Goal: Information Seeking & Learning: Learn about a topic

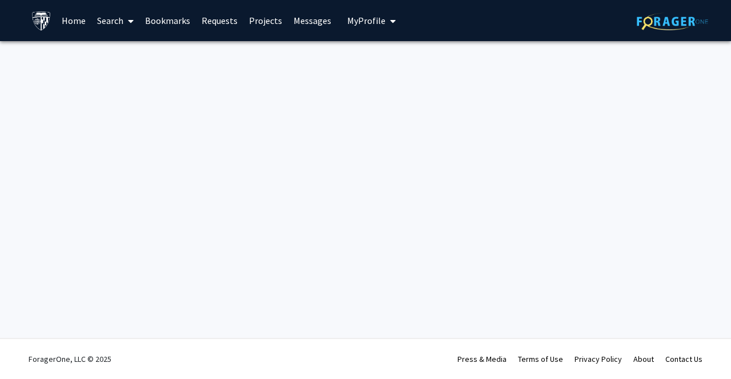
click at [109, 16] on link "Search" at bounding box center [115, 21] width 48 height 40
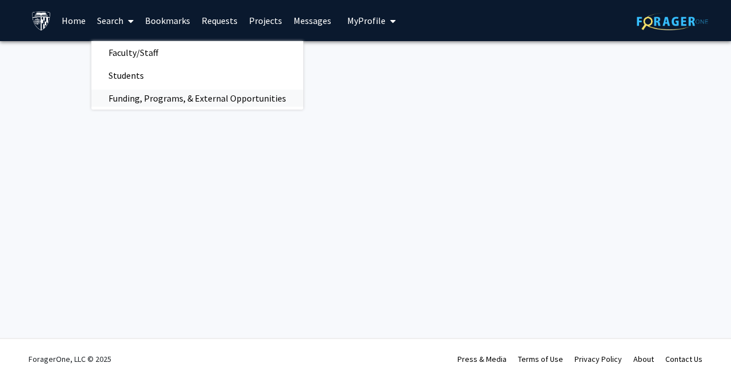
click at [130, 100] on span "Funding, Programs, & External Opportunities" at bounding box center [197, 98] width 212 height 23
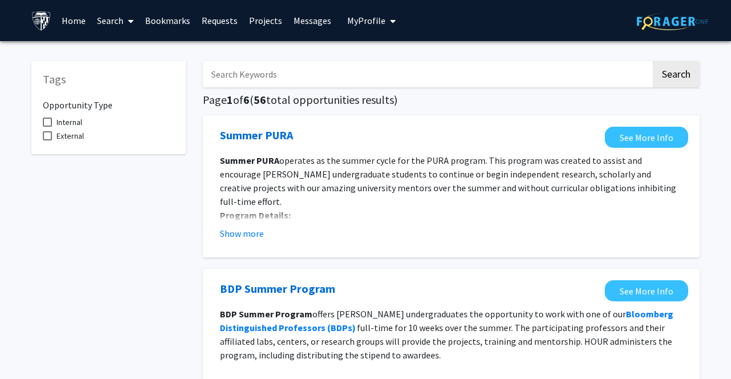
click at [112, 26] on link "Search" at bounding box center [115, 21] width 48 height 40
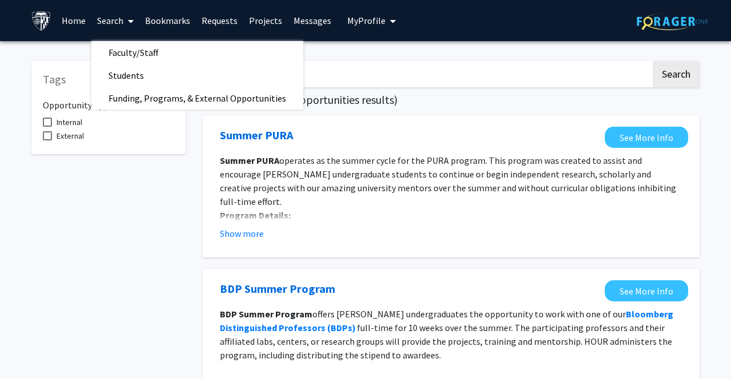
click at [65, 18] on link "Home" at bounding box center [73, 21] width 35 height 40
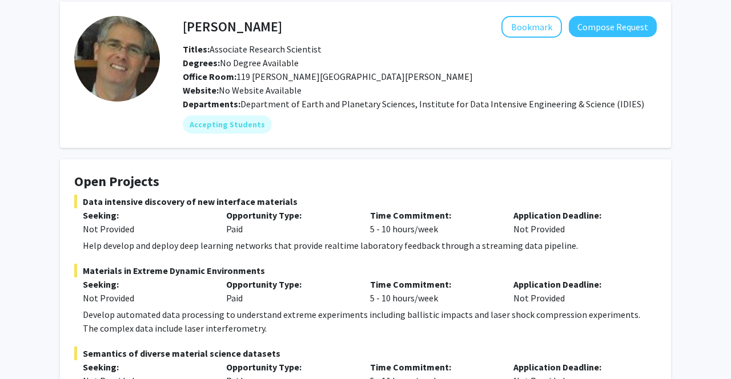
scroll to position [35, 0]
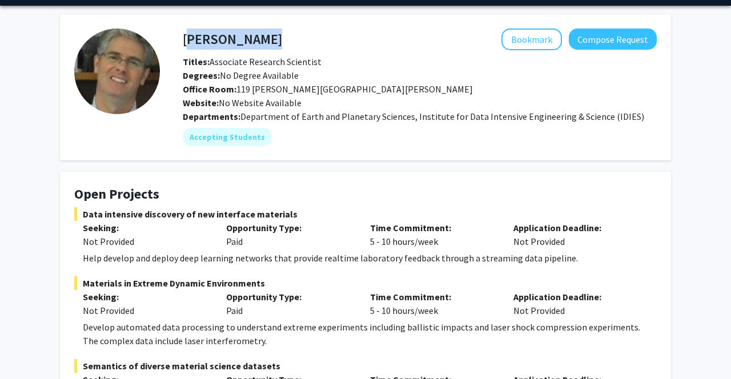
drag, startPoint x: 0, startPoint y: 0, endPoint x: 186, endPoint y: 38, distance: 189.4
click at [186, 38] on div "David Elbert Bookmark Compose Request" at bounding box center [419, 40] width 491 height 22
copy h4 "David Elbert"
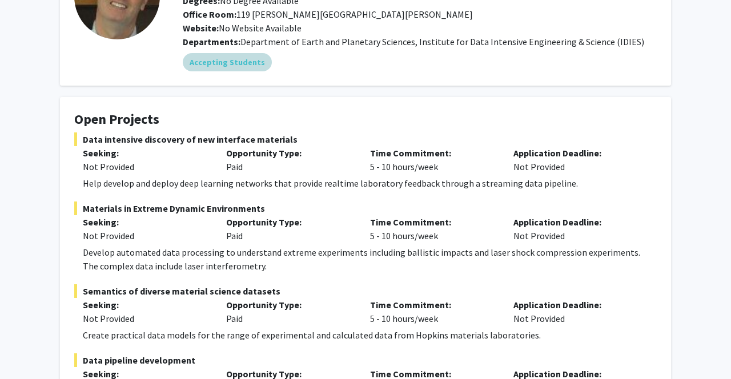
scroll to position [80, 0]
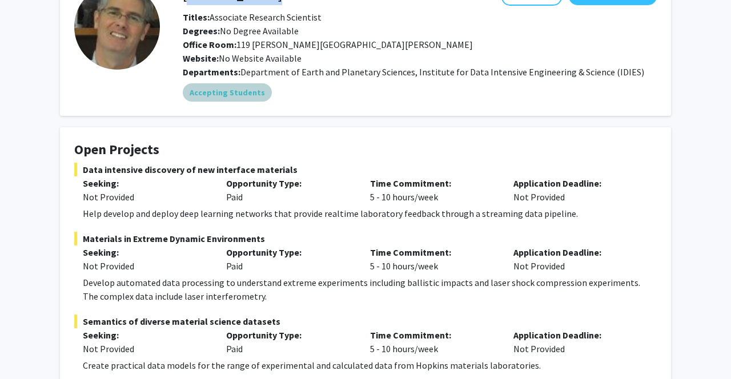
click at [239, 94] on mat-chip "Accepting Students" at bounding box center [227, 92] width 89 height 18
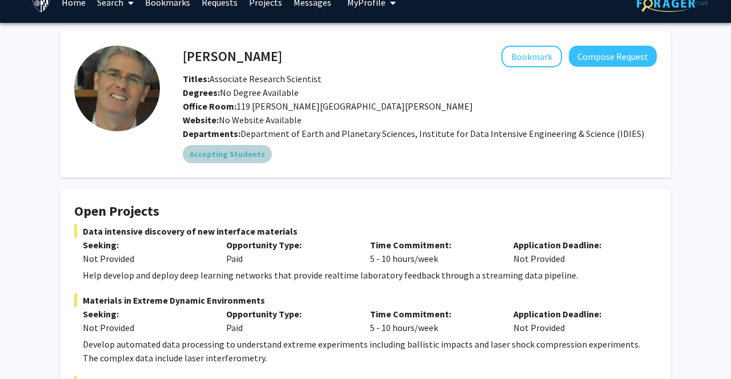
scroll to position [0, 0]
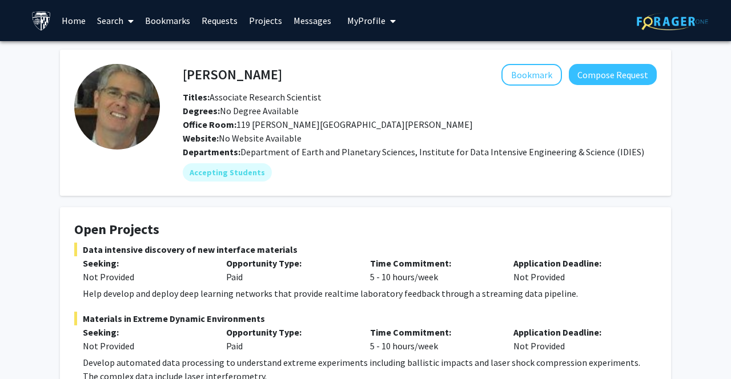
click at [254, 21] on link "Projects" at bounding box center [265, 21] width 45 height 40
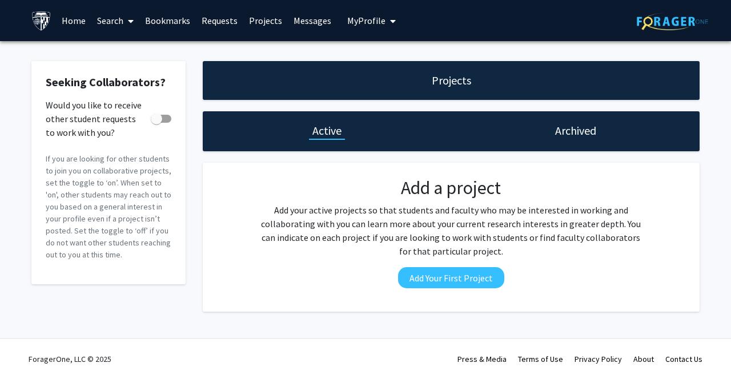
click at [212, 16] on link "Requests" at bounding box center [219, 21] width 47 height 40
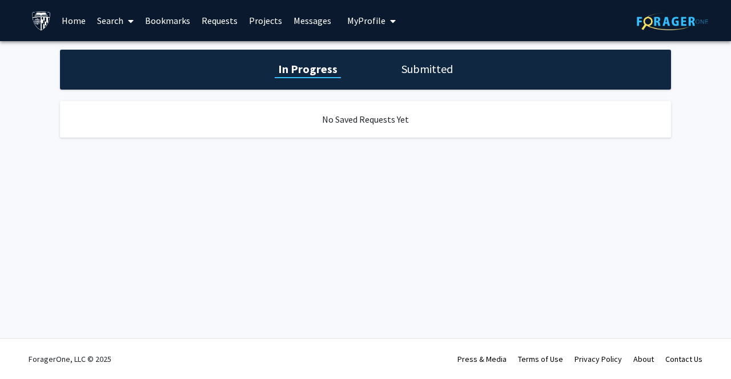
click at [431, 71] on h1 "Submitted" at bounding box center [427, 69] width 58 height 16
click at [303, 70] on h1 "In Progress" at bounding box center [306, 69] width 61 height 16
click at [223, 20] on link "Requests" at bounding box center [219, 21] width 47 height 40
click at [106, 20] on link "Search" at bounding box center [115, 21] width 48 height 40
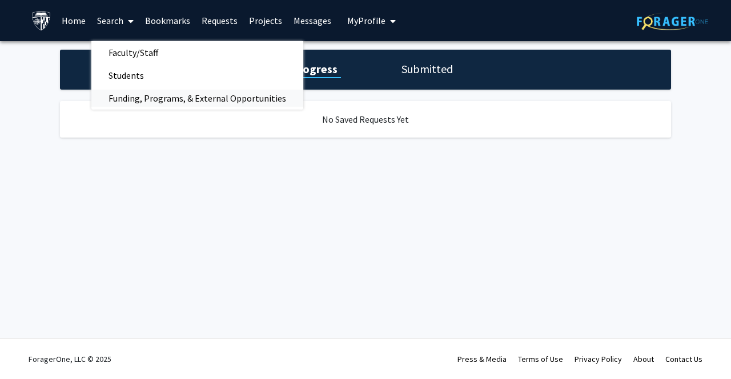
click at [148, 99] on span "Funding, Programs, & External Opportunities" at bounding box center [197, 98] width 212 height 23
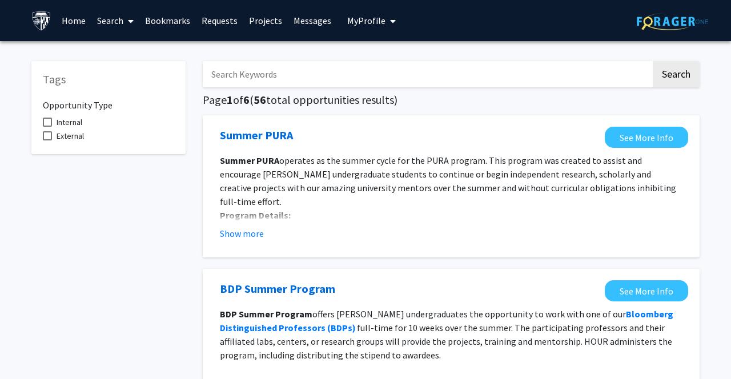
click at [342, 75] on input "Search Keywords" at bounding box center [427, 74] width 448 height 26
click at [652, 61] on button "Search" at bounding box center [675, 74] width 47 height 26
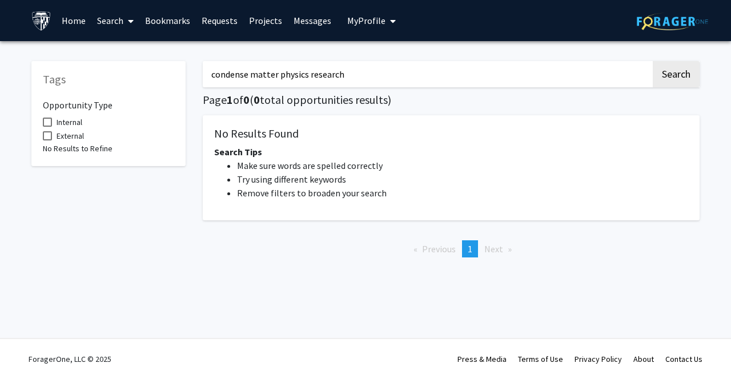
click at [278, 74] on input "condense matter physics research" at bounding box center [427, 74] width 448 height 26
click at [652, 61] on button "Search" at bounding box center [675, 74] width 47 height 26
click at [658, 72] on button "Search" at bounding box center [675, 74] width 47 height 26
click at [242, 75] on input "physics research" at bounding box center [427, 74] width 448 height 26
click at [289, 75] on input "physics research" at bounding box center [427, 74] width 448 height 26
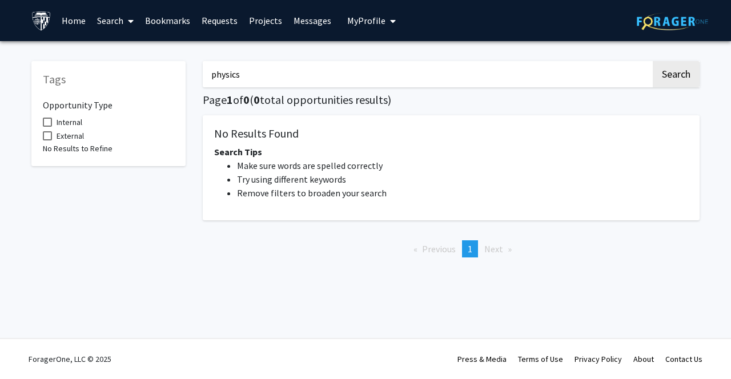
type input "physics"
click at [652, 61] on button "Search" at bounding box center [675, 74] width 47 height 26
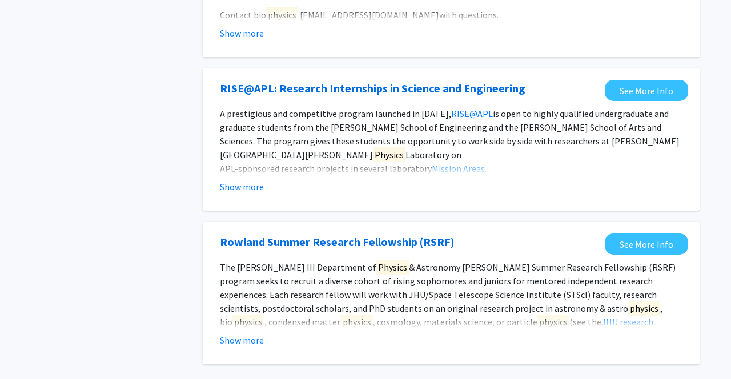
scroll to position [201, 0]
click at [241, 183] on button "Show more" at bounding box center [242, 186] width 44 height 14
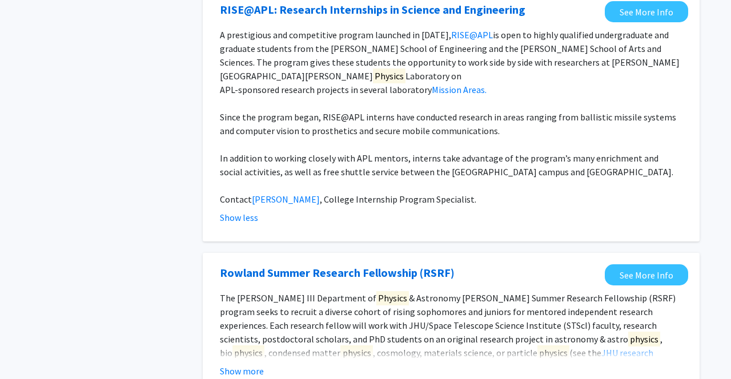
scroll to position [288, 0]
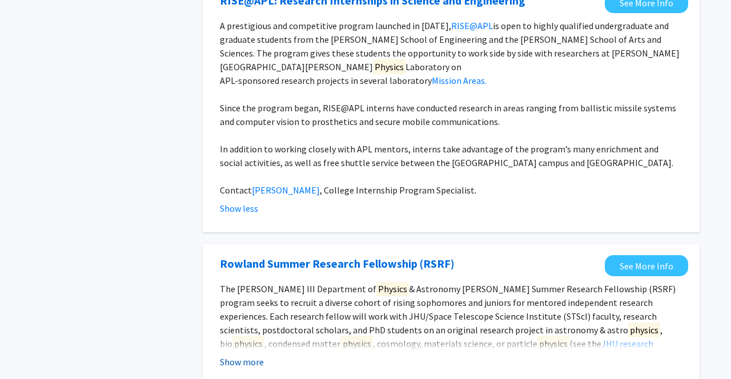
click at [249, 355] on button "Show more" at bounding box center [242, 362] width 44 height 14
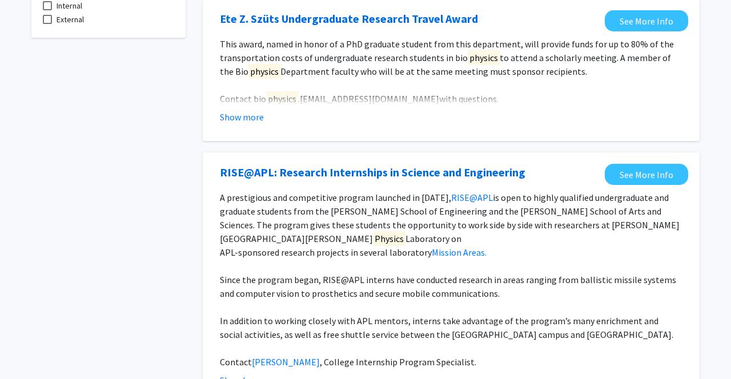
scroll to position [116, 0]
click at [253, 123] on button "Show more" at bounding box center [242, 118] width 44 height 14
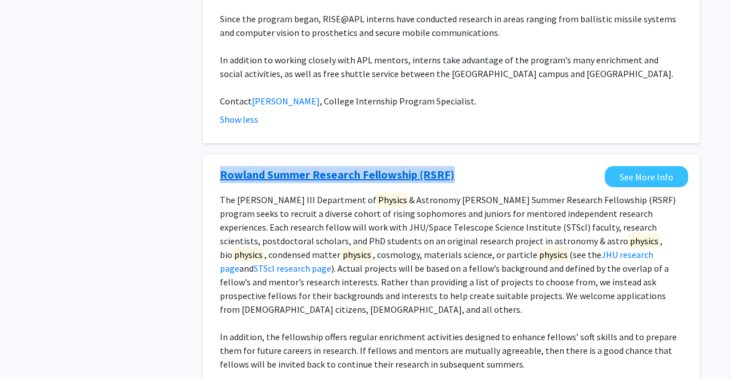
scroll to position [0, 0]
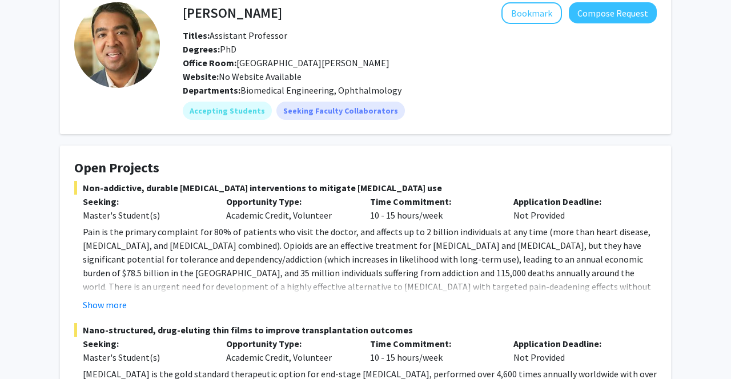
scroll to position [75, 0]
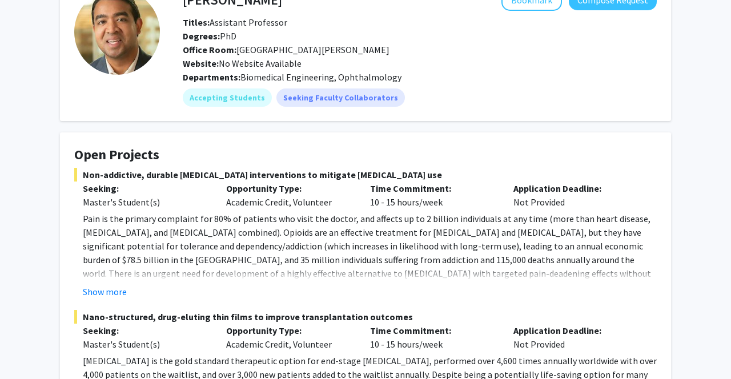
click at [107, 289] on button "Show more" at bounding box center [105, 292] width 44 height 14
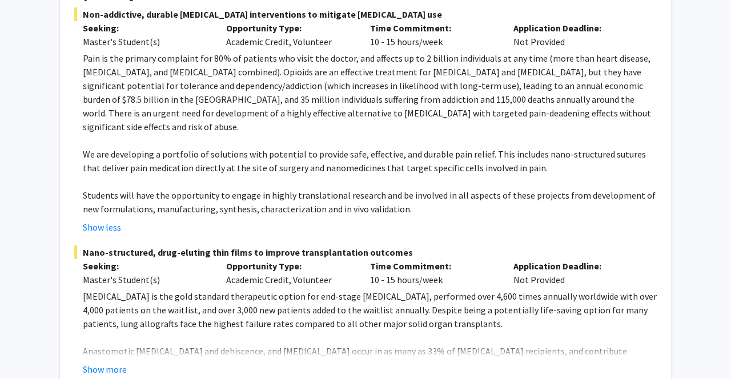
scroll to position [245, 0]
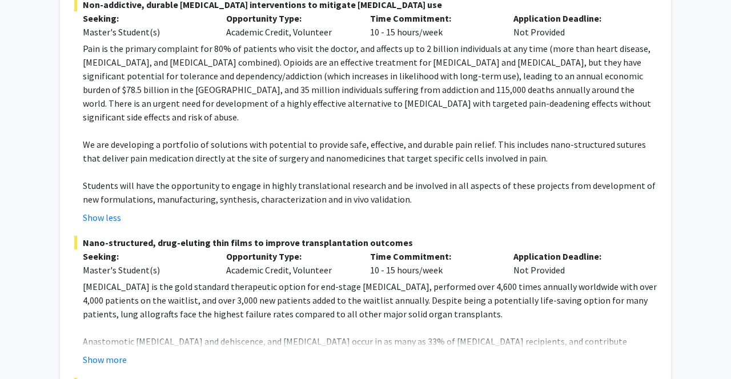
click at [111, 353] on button "Show more" at bounding box center [105, 360] width 44 height 14
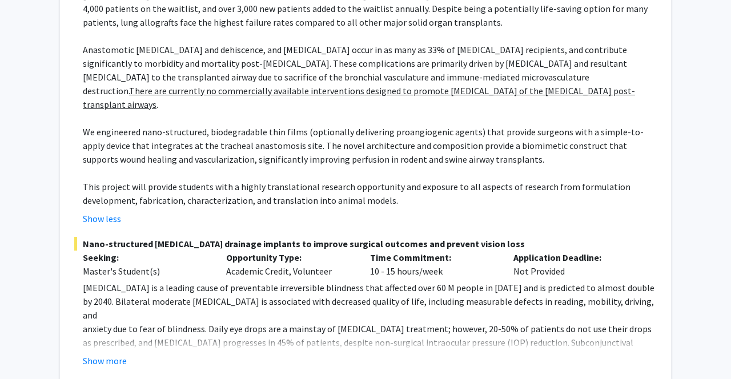
scroll to position [541, 0]
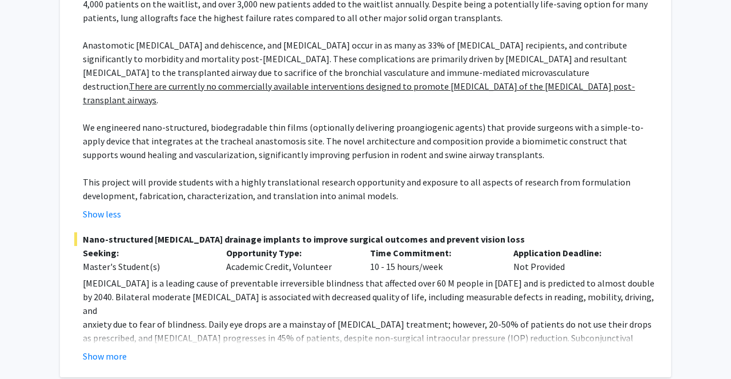
click at [107, 349] on button "Show more" at bounding box center [105, 356] width 44 height 14
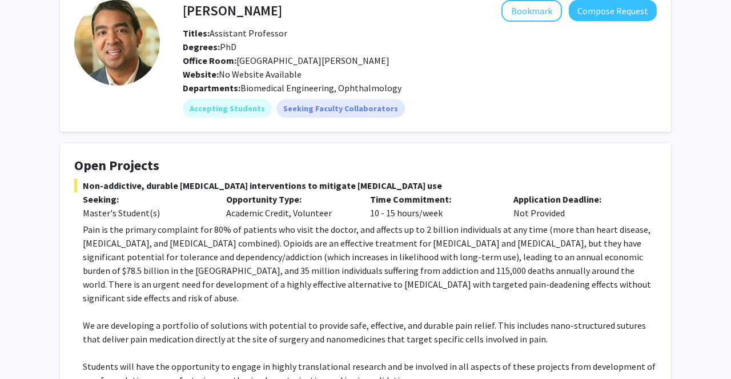
scroll to position [0, 0]
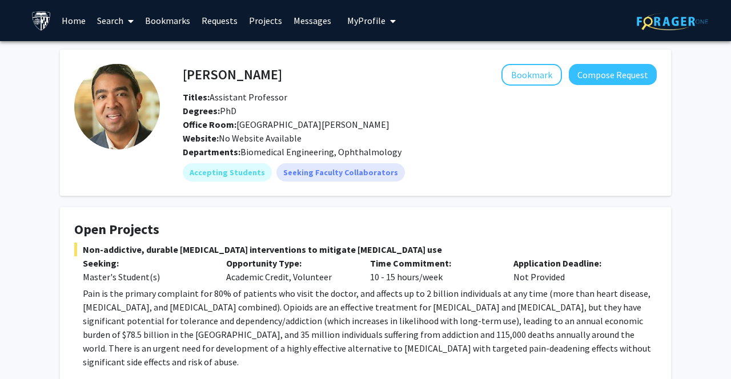
click at [124, 27] on span at bounding box center [128, 21] width 10 height 40
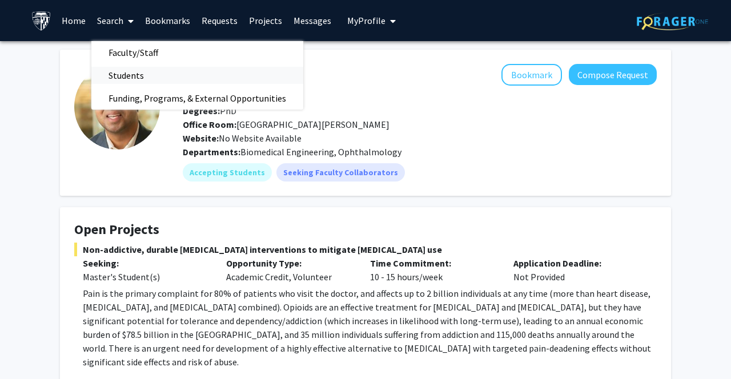
click at [132, 75] on span "Students" at bounding box center [126, 75] width 70 height 23
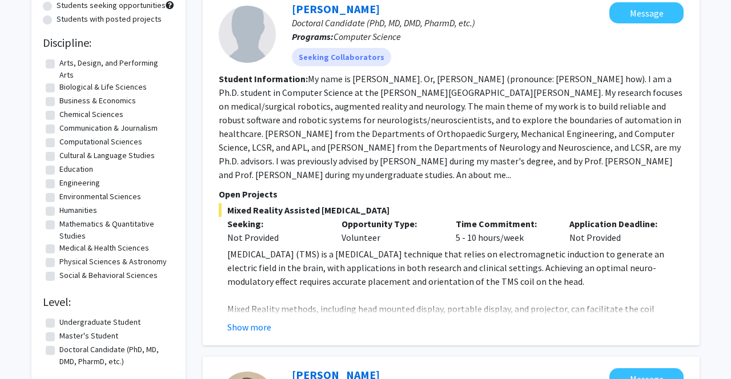
scroll to position [125, 0]
click at [262, 329] on button "Show more" at bounding box center [249, 327] width 44 height 14
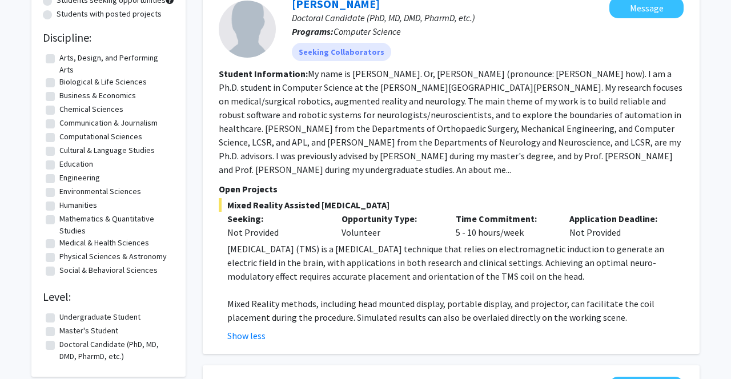
scroll to position [164, 0]
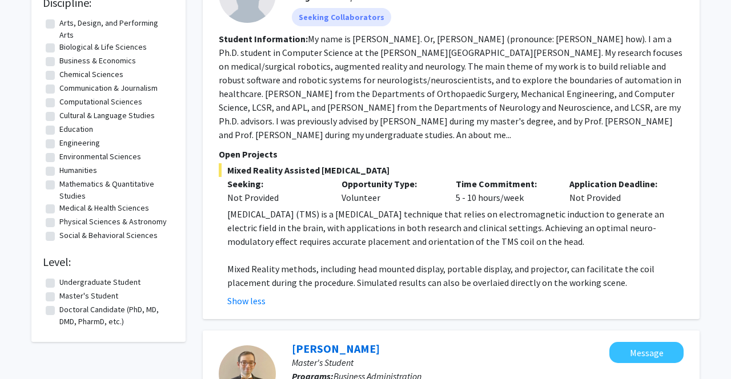
click at [59, 297] on label "Master's Student" at bounding box center [88, 296] width 59 height 12
click at [59, 297] on input "Master's Student" at bounding box center [62, 293] width 7 height 7
checkbox input "true"
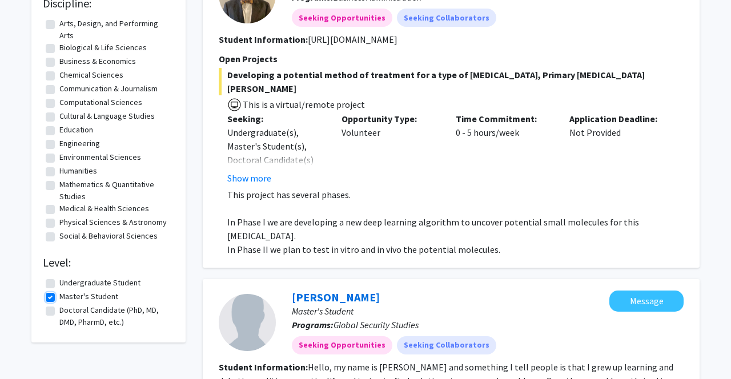
scroll to position [169, 0]
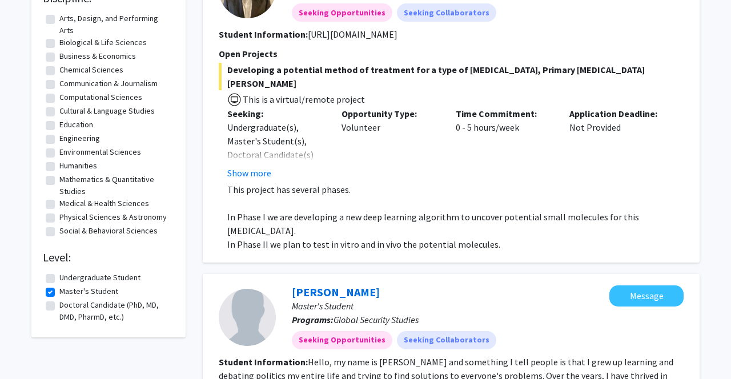
click at [59, 217] on label "Physical Sciences & Astronomy" at bounding box center [112, 217] width 107 height 12
click at [59, 217] on input "Physical Sciences & Astronomy" at bounding box center [62, 214] width 7 height 7
checkbox input "true"
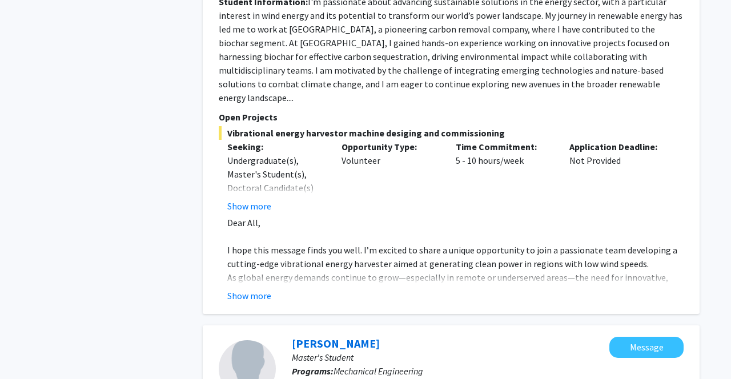
scroll to position [535, 0]
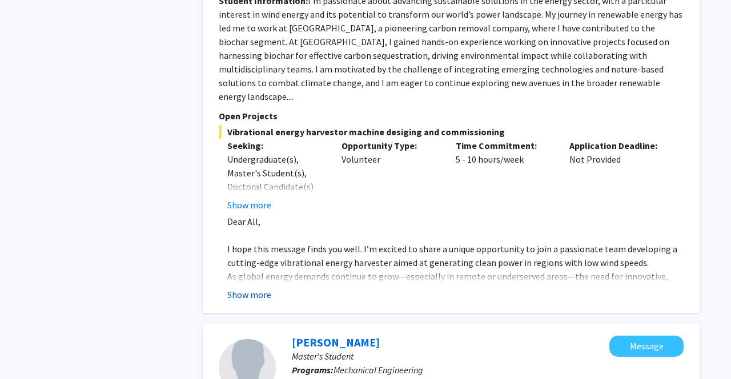
click at [256, 288] on button "Show more" at bounding box center [249, 295] width 44 height 14
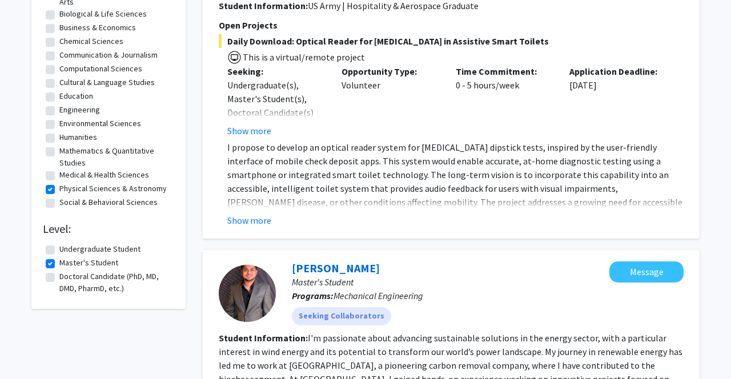
scroll to position [194, 0]
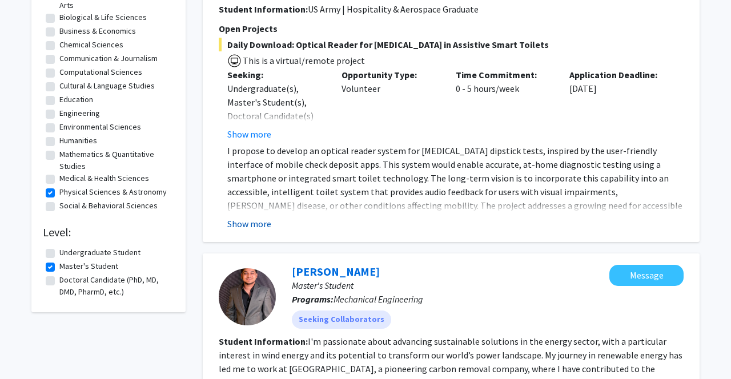
click at [249, 226] on button "Show more" at bounding box center [249, 224] width 44 height 14
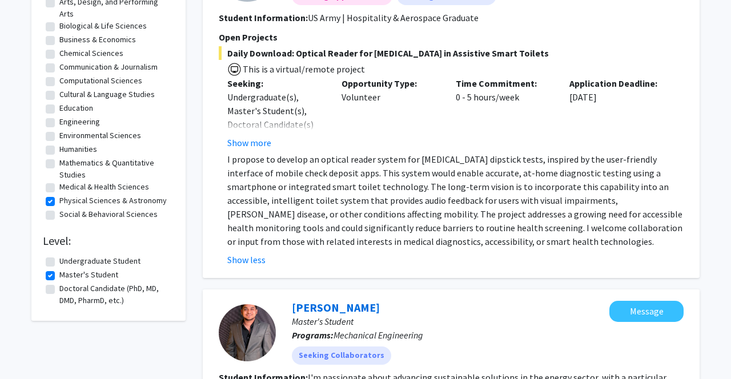
scroll to position [182, 0]
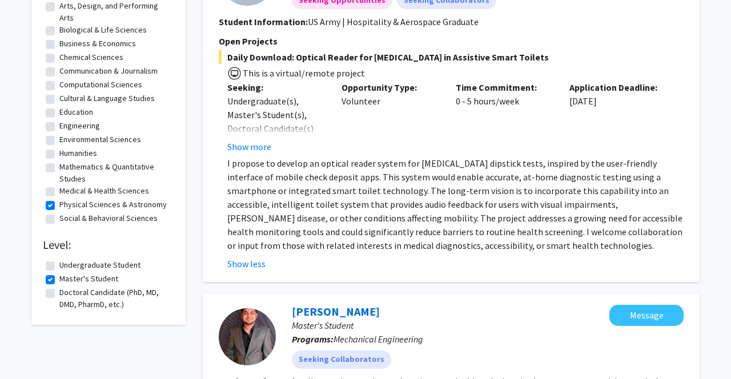
click at [59, 169] on label "Mathematics & Quantitative Studies" at bounding box center [115, 173] width 112 height 24
click at [59, 168] on input "Mathematics & Quantitative Studies" at bounding box center [62, 164] width 7 height 7
checkbox input "true"
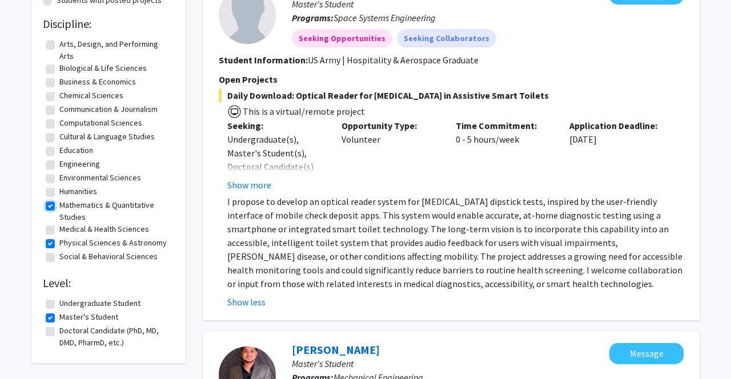
scroll to position [153, 0]
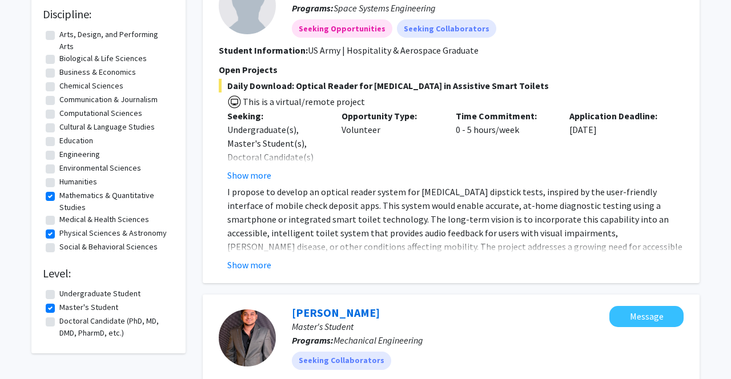
click at [59, 235] on label "Physical Sciences & Astronomy" at bounding box center [112, 233] width 107 height 12
click at [59, 235] on input "Physical Sciences & Astronomy" at bounding box center [62, 230] width 7 height 7
checkbox input "false"
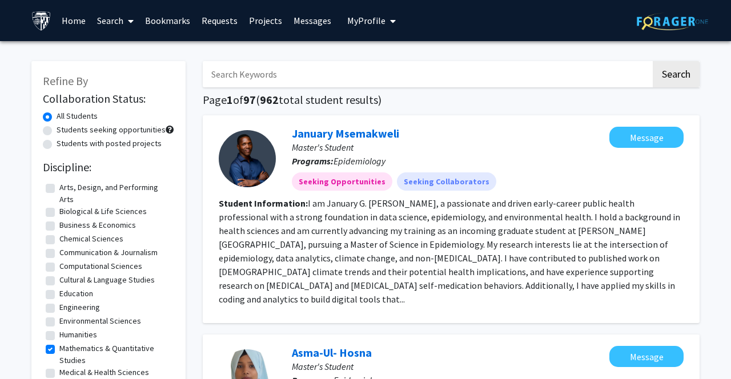
click at [57, 144] on label "Students with posted projects" at bounding box center [109, 144] width 105 height 12
click at [57, 144] on input "Students with posted projects" at bounding box center [60, 141] width 7 height 7
radio input "true"
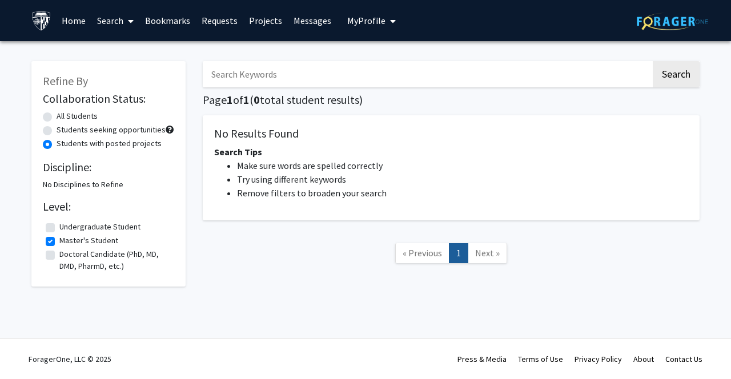
click at [59, 241] on label "Master's Student" at bounding box center [88, 241] width 59 height 12
click at [59, 241] on input "Master's Student" at bounding box center [62, 238] width 7 height 7
checkbox input "false"
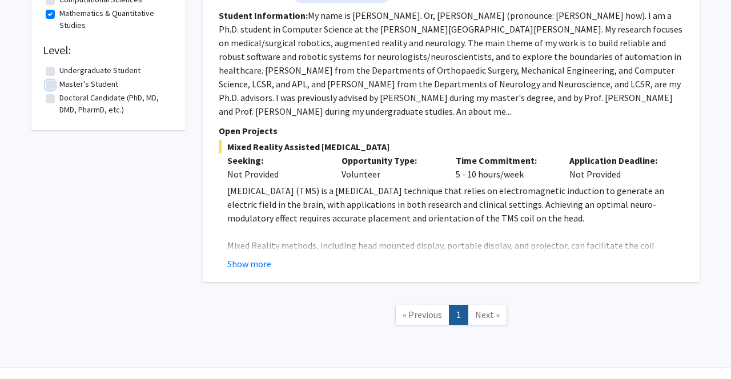
scroll to position [190, 0]
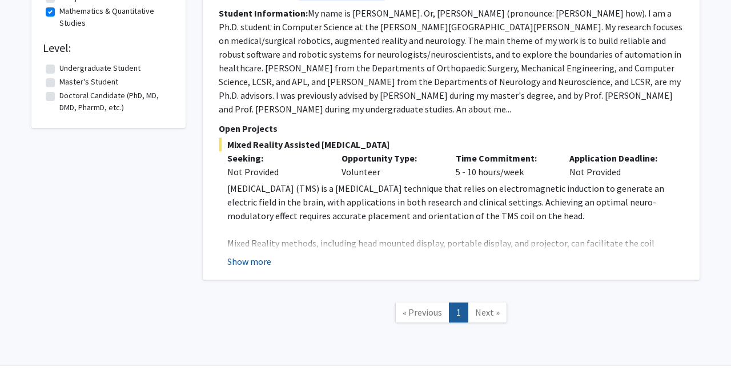
click at [259, 264] on button "Show more" at bounding box center [249, 262] width 44 height 14
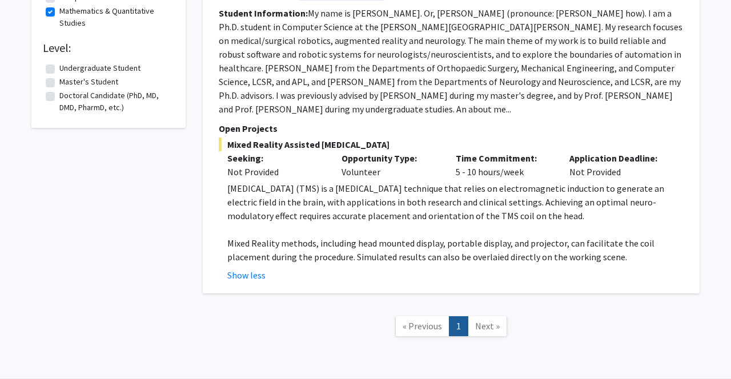
scroll to position [0, 0]
